Goal: Find specific page/section: Find specific page/section

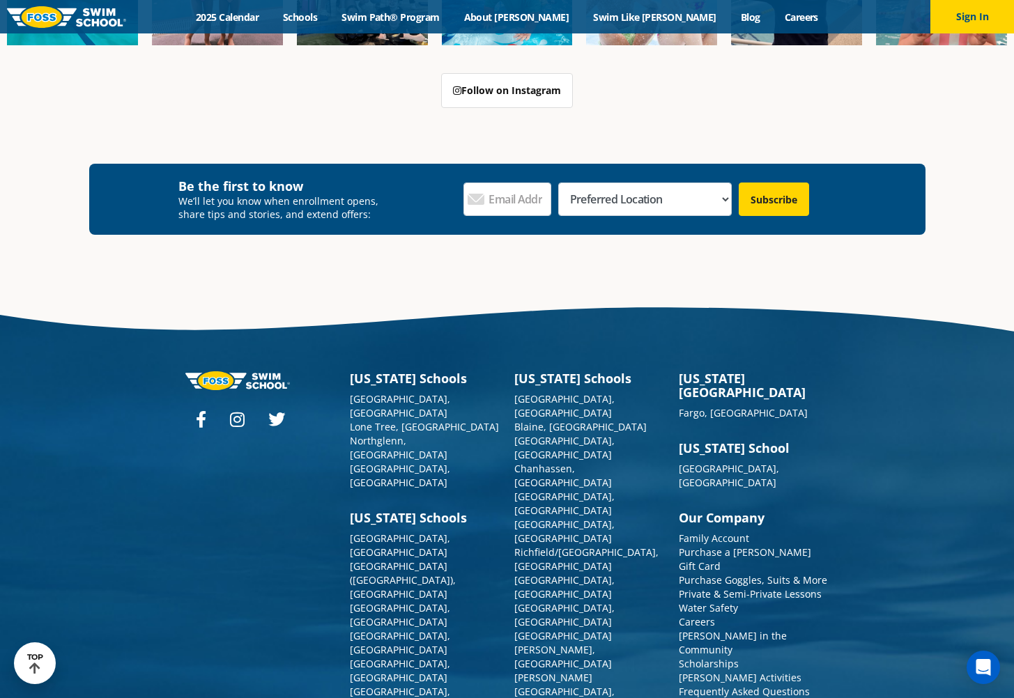
scroll to position [1537, 0]
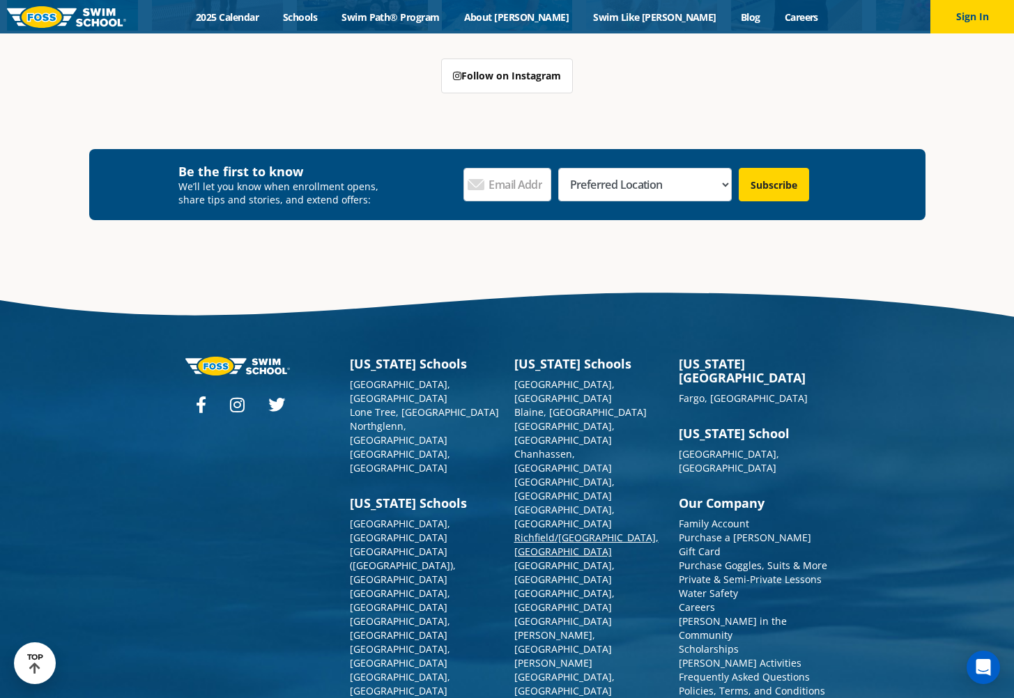
click at [543, 531] on link "Richfield/[GEOGRAPHIC_DATA], [GEOGRAPHIC_DATA]" at bounding box center [586, 544] width 144 height 27
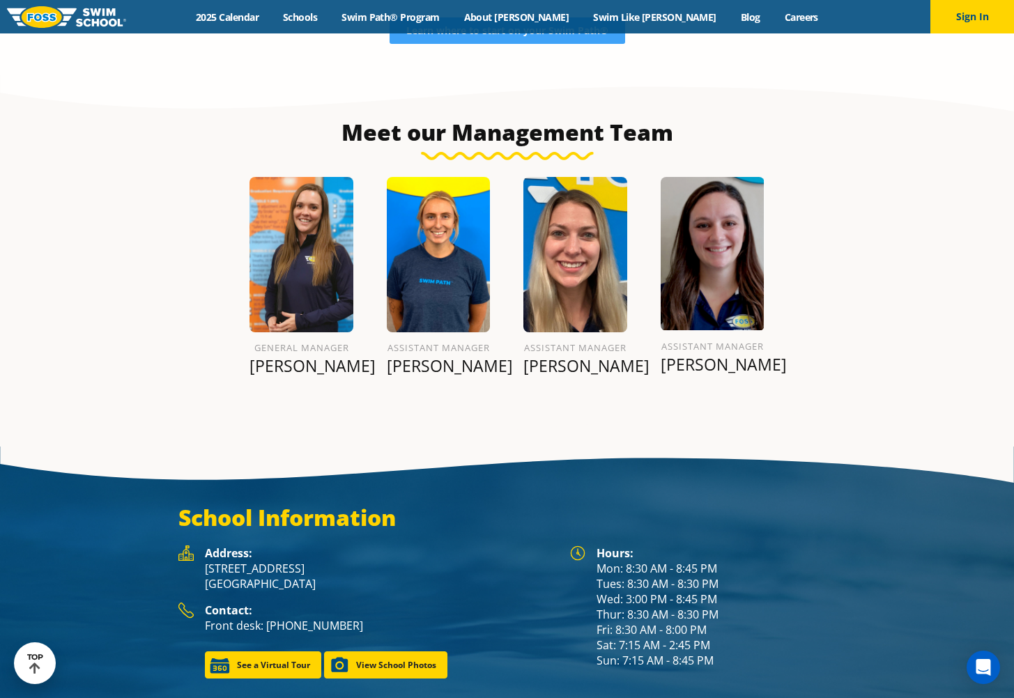
scroll to position [1646, 0]
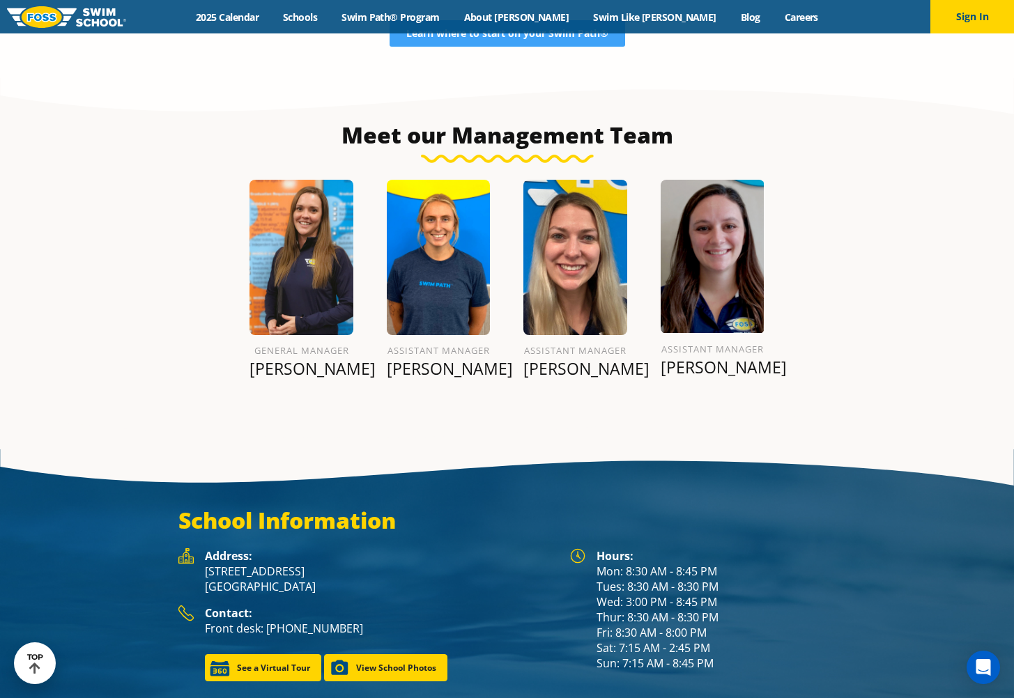
click at [277, 270] on img at bounding box center [302, 257] width 104 height 155
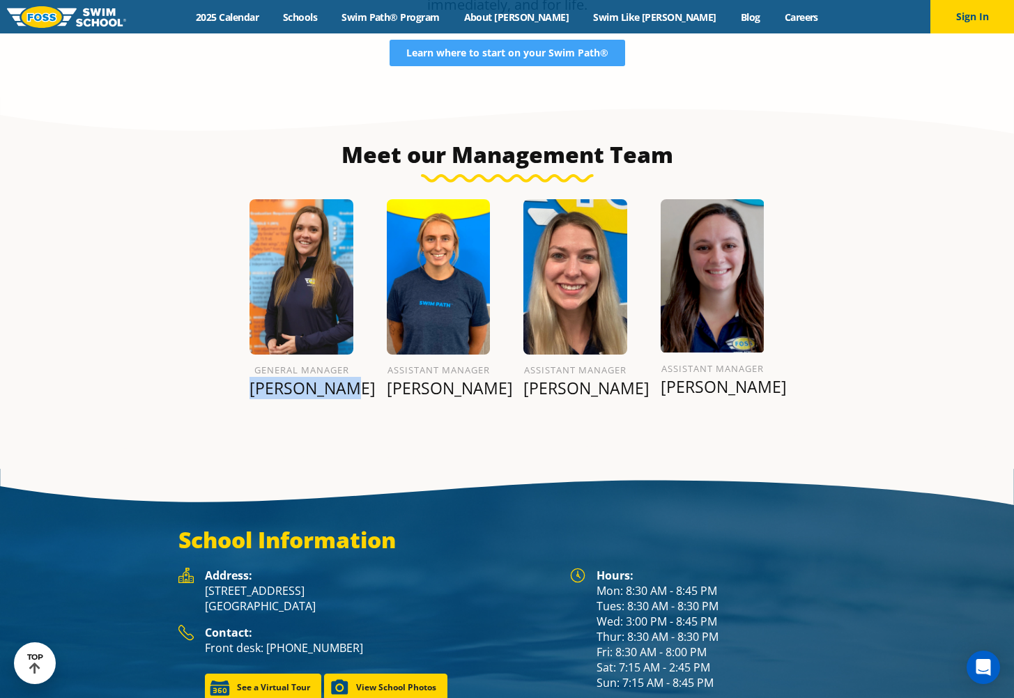
drag, startPoint x: 262, startPoint y: 353, endPoint x: 346, endPoint y: 352, distance: 84.4
click at [346, 378] on p "Michelle L." at bounding box center [302, 388] width 104 height 20
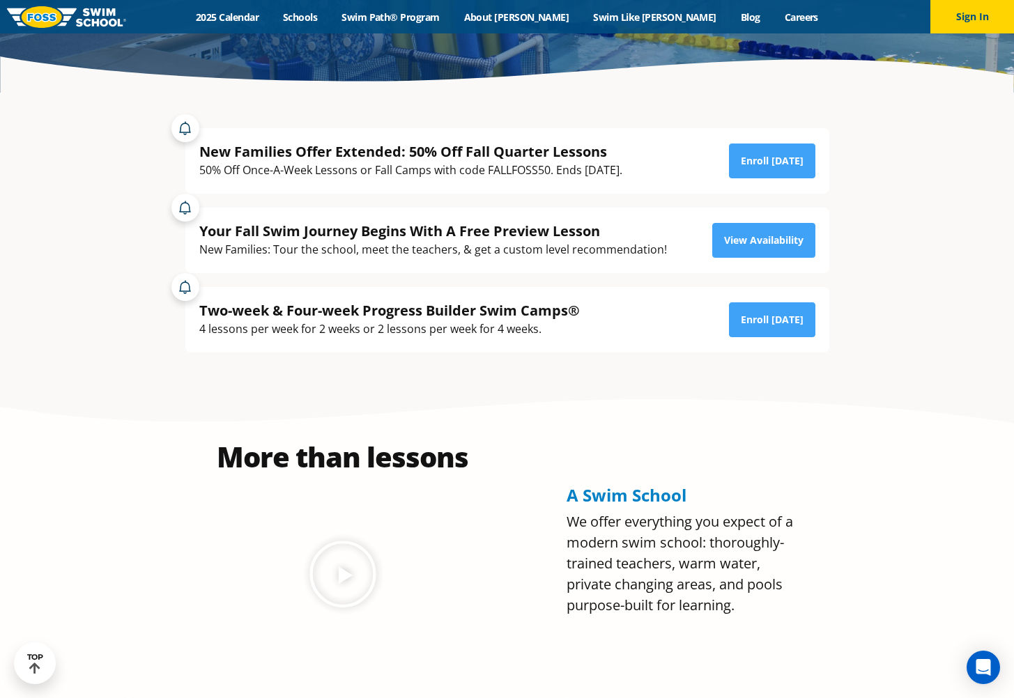
scroll to position [369, 0]
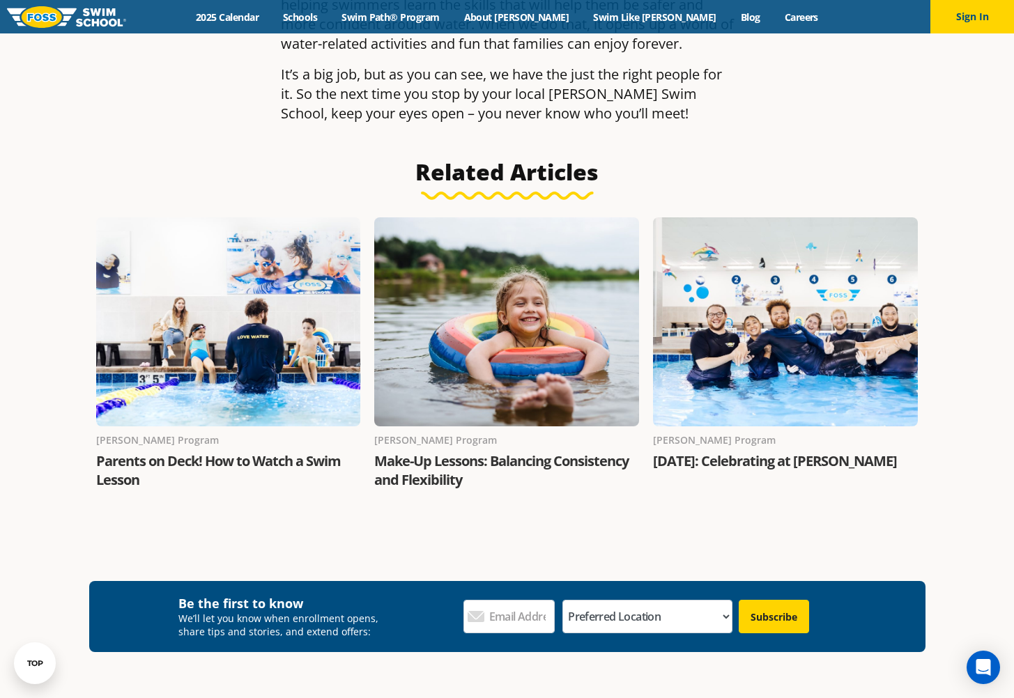
scroll to position [5456, 0]
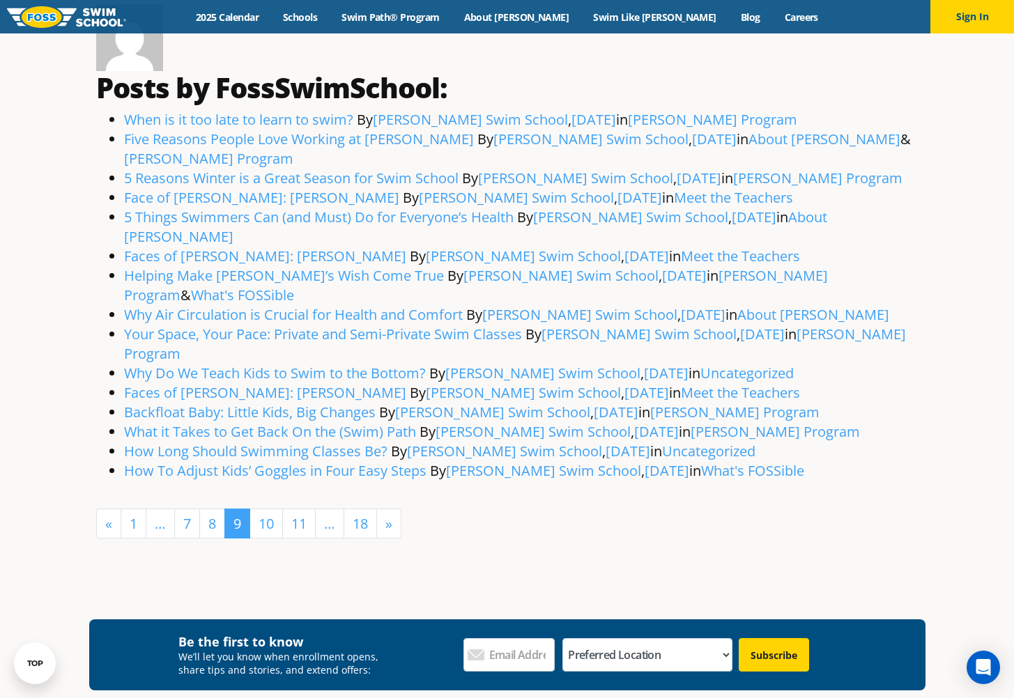
scroll to position [74, 0]
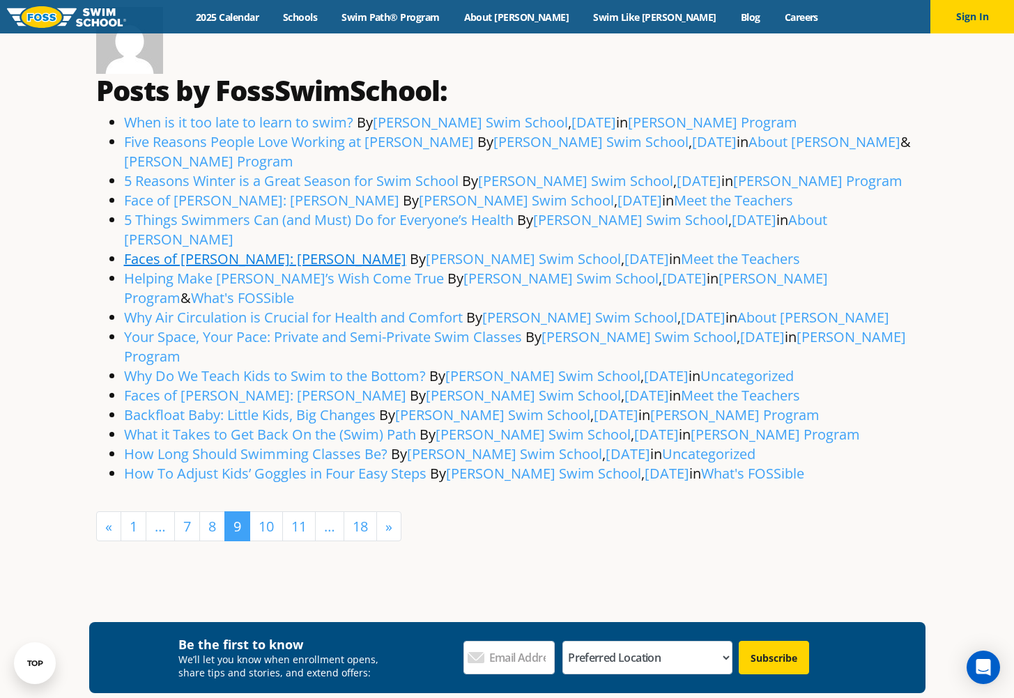
click at [283, 250] on link "Faces of [PERSON_NAME]: [PERSON_NAME]" at bounding box center [265, 259] width 282 height 19
